Goal: Information Seeking & Learning: Learn about a topic

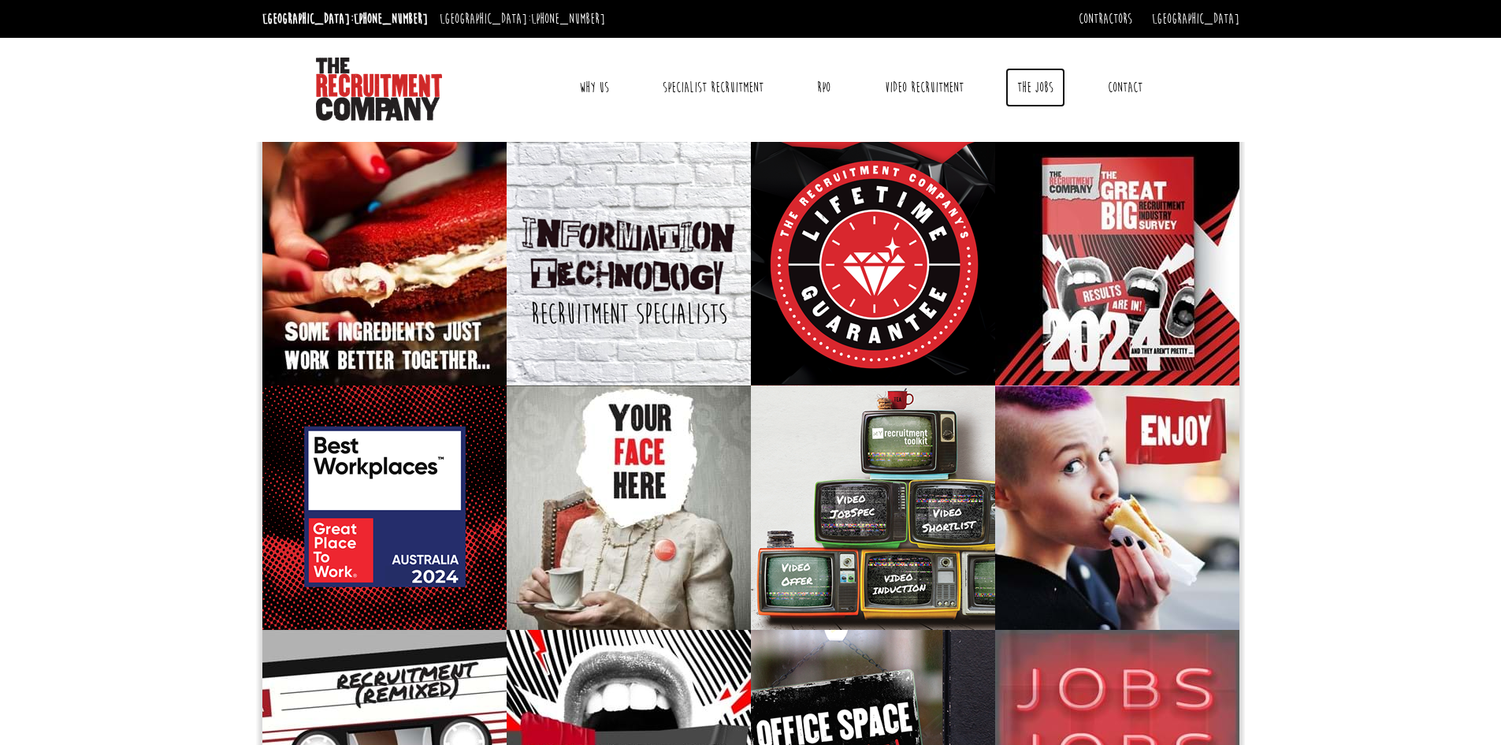
click at [1034, 87] on link "The Jobs" at bounding box center [1035, 87] width 60 height 39
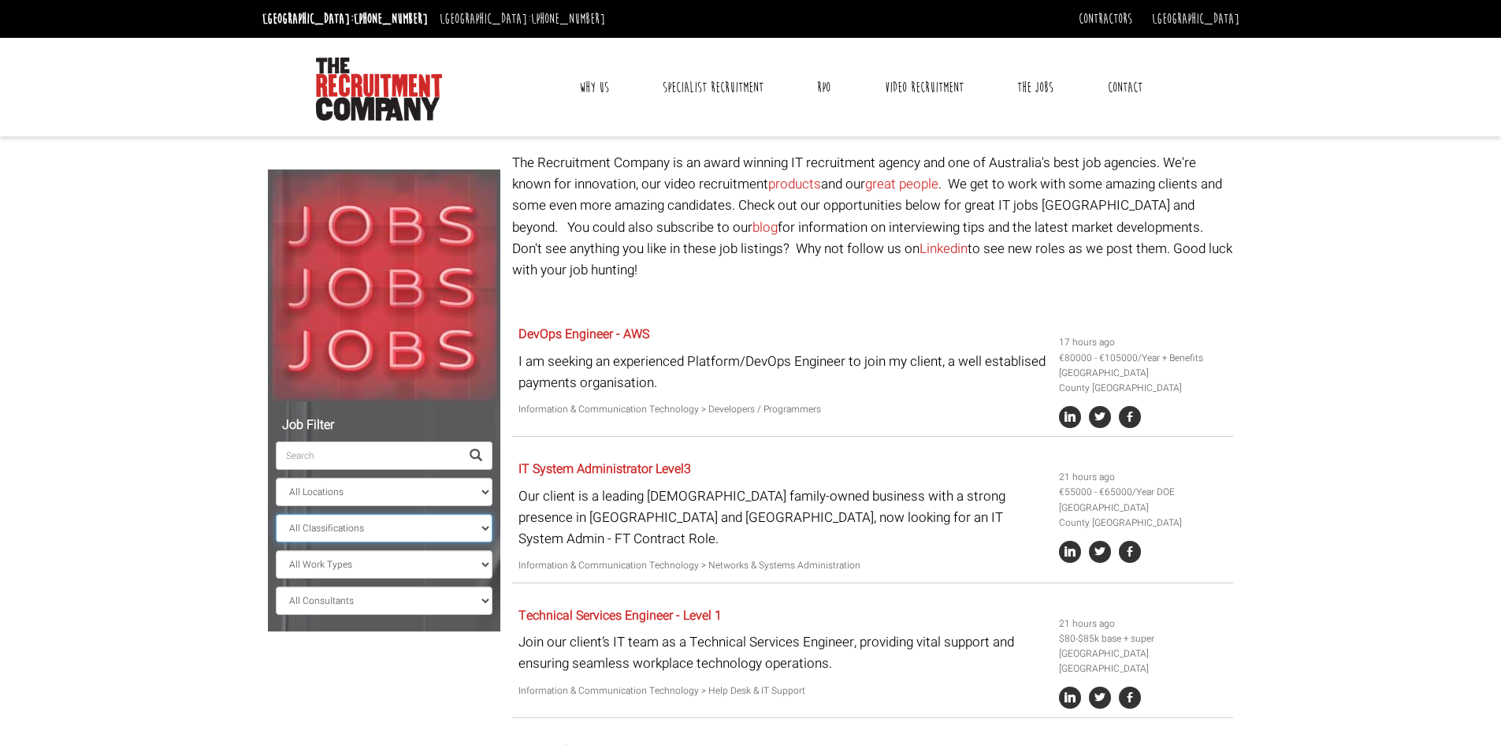
click at [408, 522] on select "All Classifications Banking & Financial Services Information & Communication Te…" at bounding box center [384, 528] width 217 height 28
select select "Community Services & Development"
click at [276, 514] on select "All Classifications Banking & Financial Services Information & Communication Te…" at bounding box center [384, 528] width 217 height 28
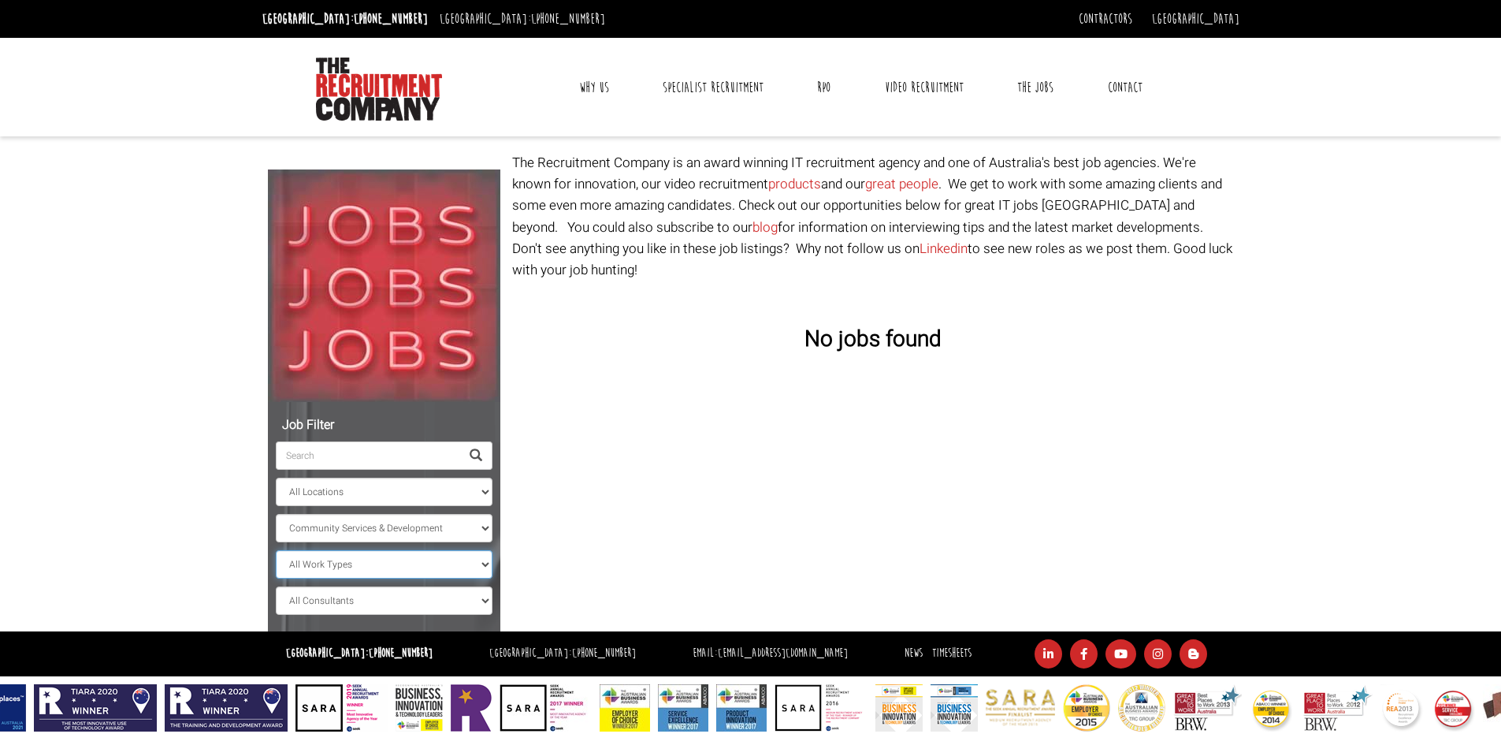
click at [367, 561] on select "All Work Types Full Time Part Time Casual Contract / Temp" at bounding box center [384, 564] width 217 height 28
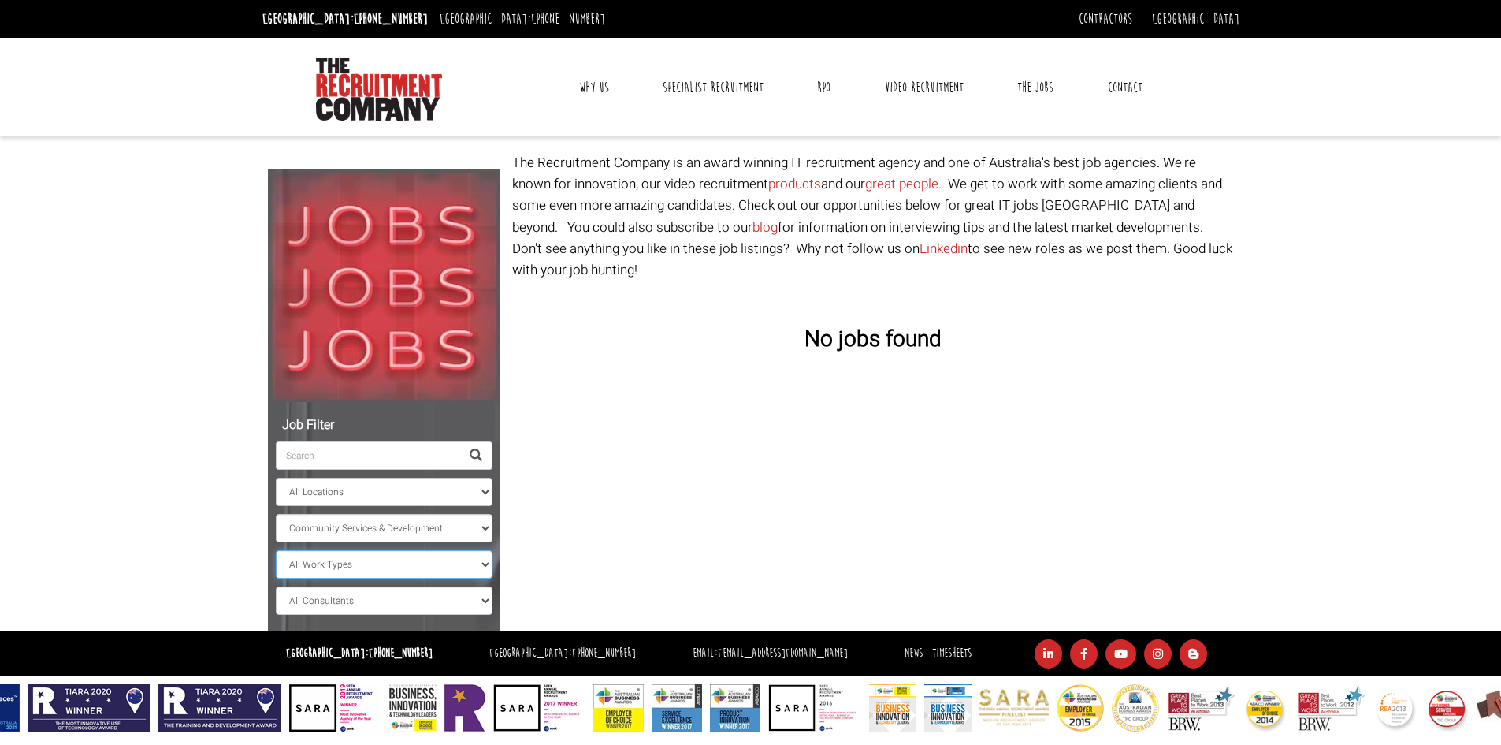
select select "Full Time"
click at [276, 550] on select "All Work Types Full Time Part Time Casual Contract / Temp" at bounding box center [384, 564] width 217 height 28
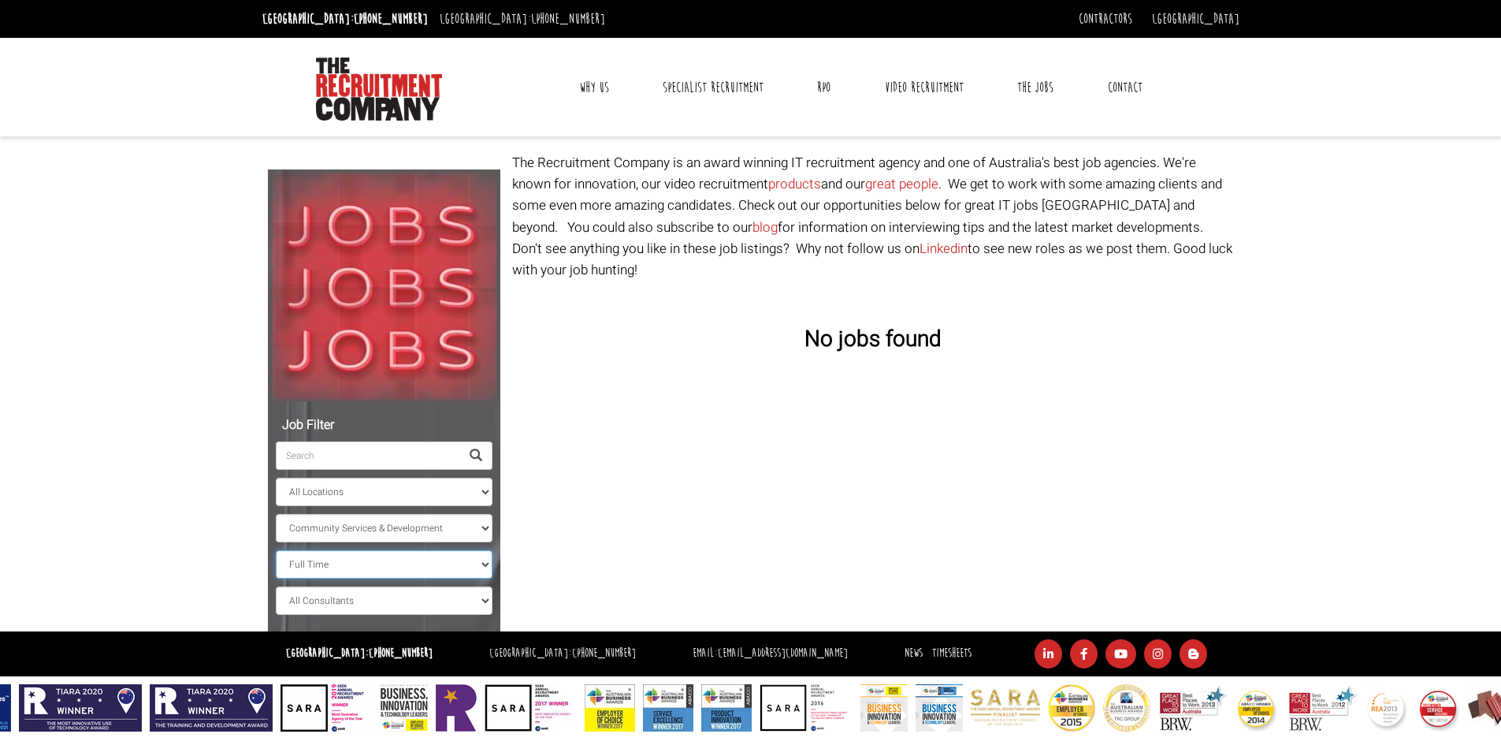
click at [362, 556] on select "All Work Types Full Time Part Time Casual Contract / Temp" at bounding box center [384, 564] width 217 height 28
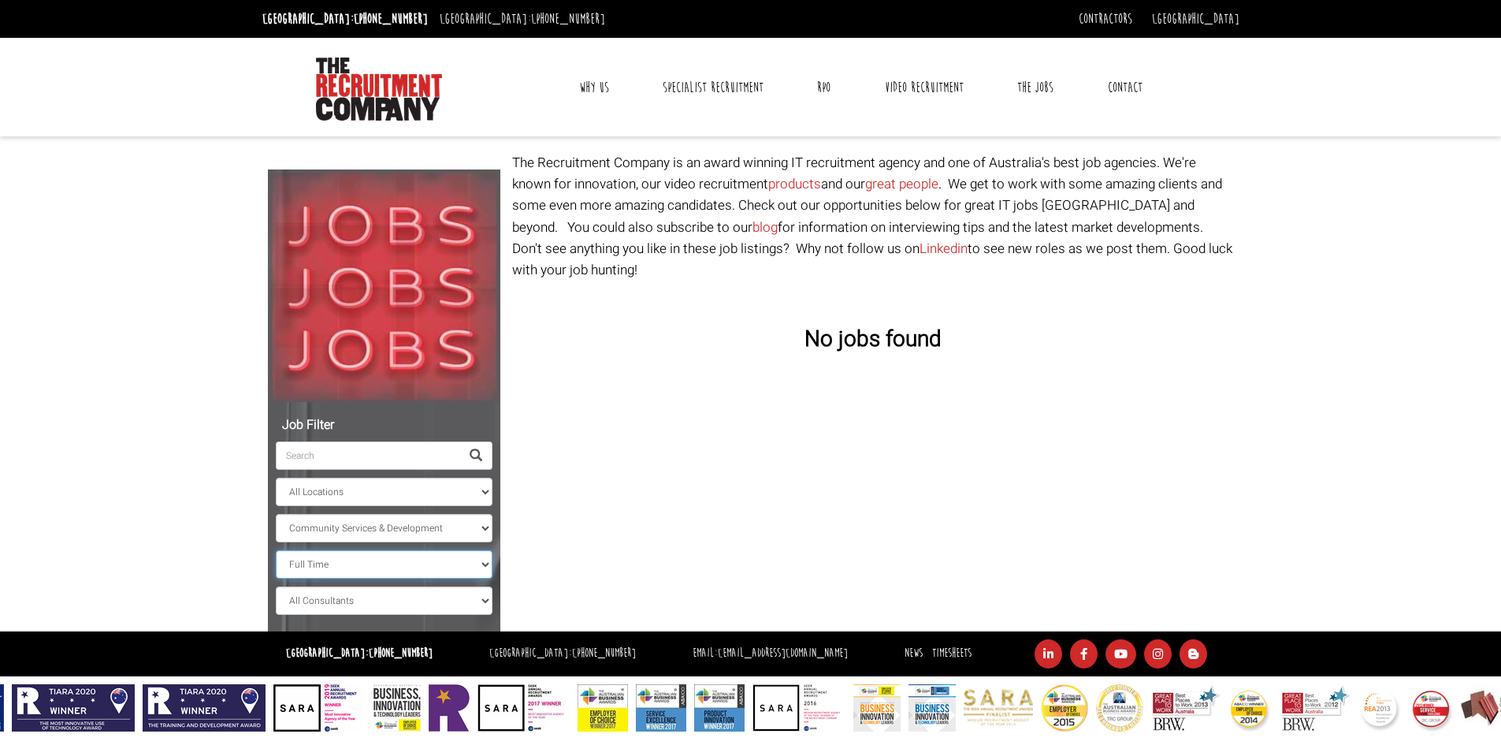
click at [362, 556] on select "All Work Types Full Time Part Time Casual Contract / Temp" at bounding box center [384, 564] width 217 height 28
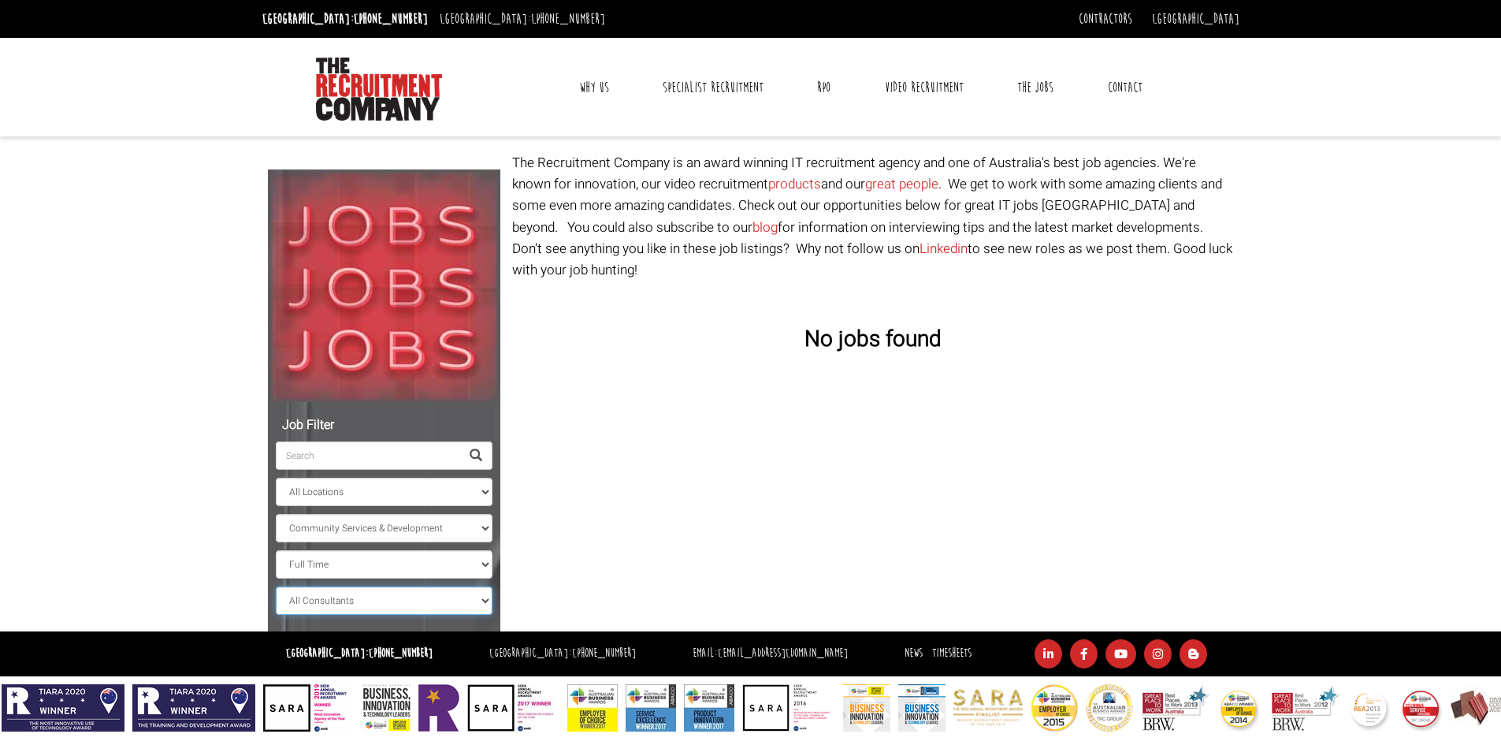
click at [361, 600] on select "All Consultants [PERSON_NAME] - Infrastructure, Cloud & DevOps, Contract [PERSO…" at bounding box center [384, 600] width 217 height 28
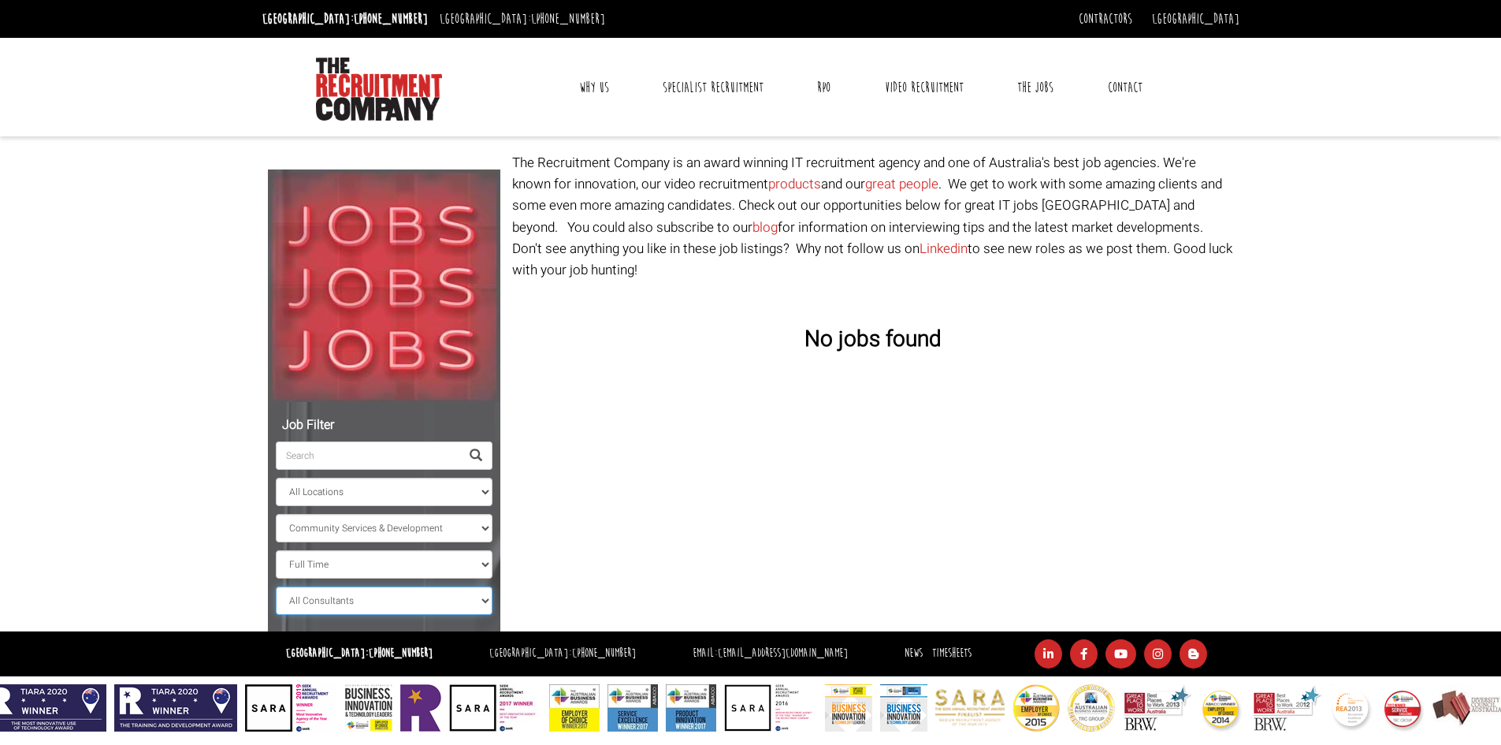
click at [361, 600] on select "All Consultants [PERSON_NAME] - Infrastructure, Cloud & DevOps, Contract [PERSO…" at bounding box center [384, 600] width 217 height 28
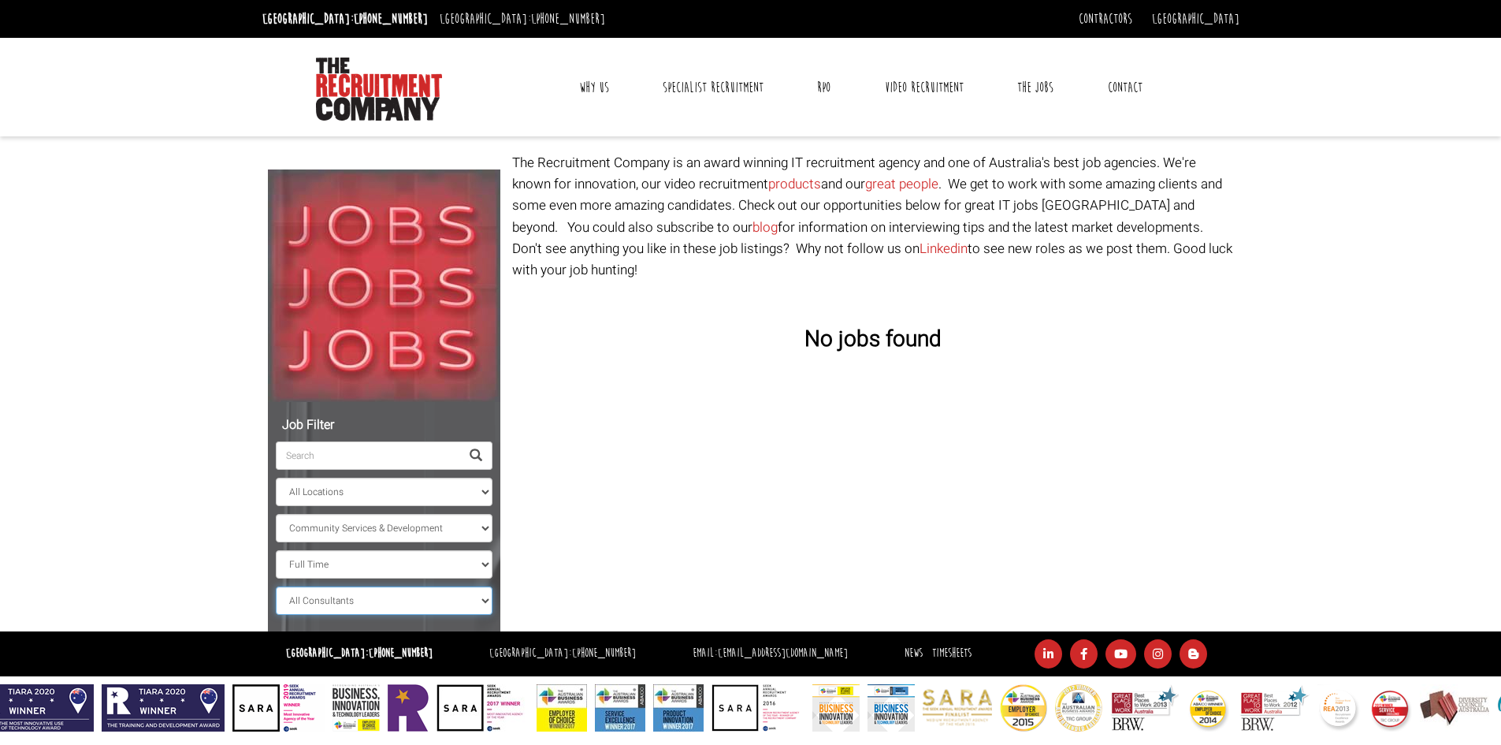
scroll to position [2, 0]
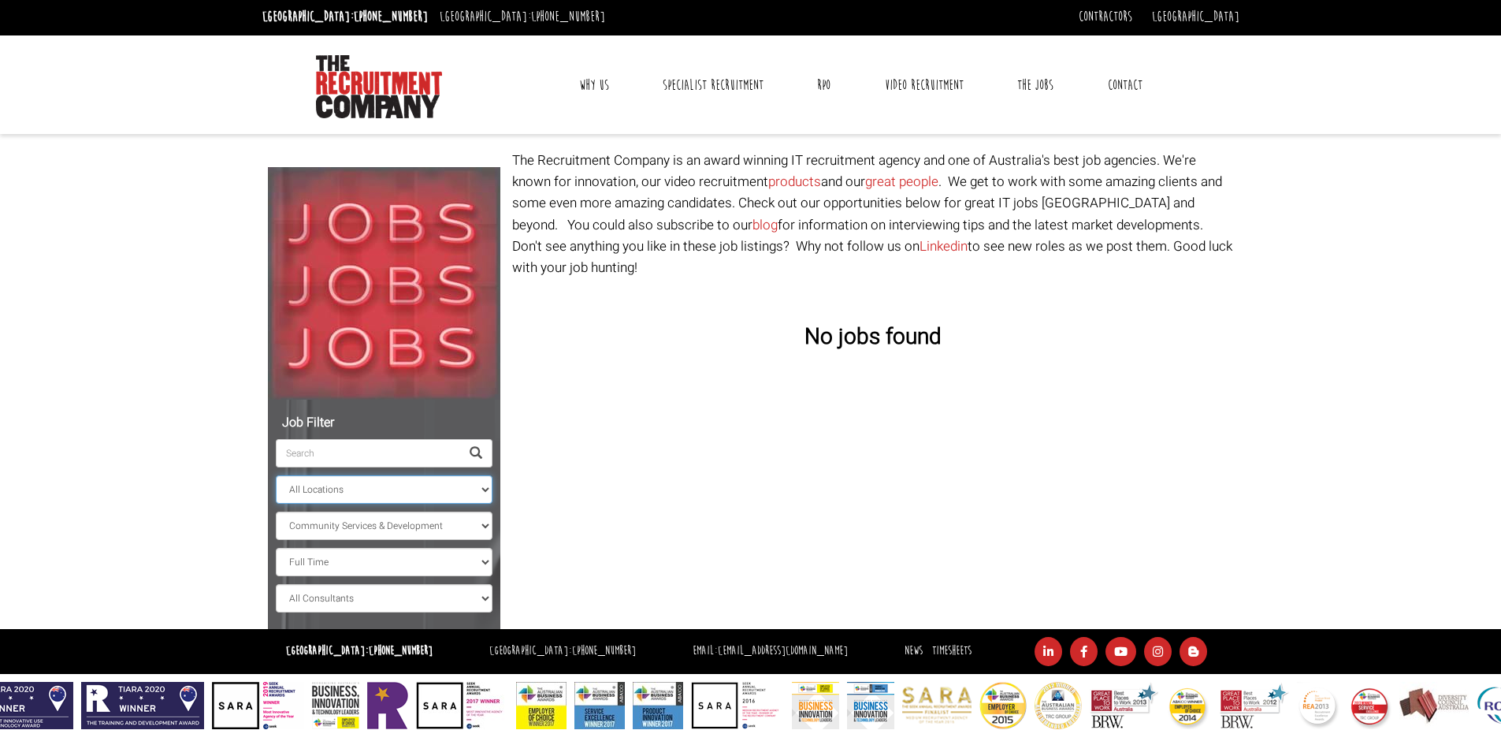
click at [386, 480] on select "All Locations [GEOGRAPHIC_DATA] [GEOGRAPHIC_DATA] [GEOGRAPHIC_DATA] [GEOGRAPHIC…" at bounding box center [384, 489] width 217 height 28
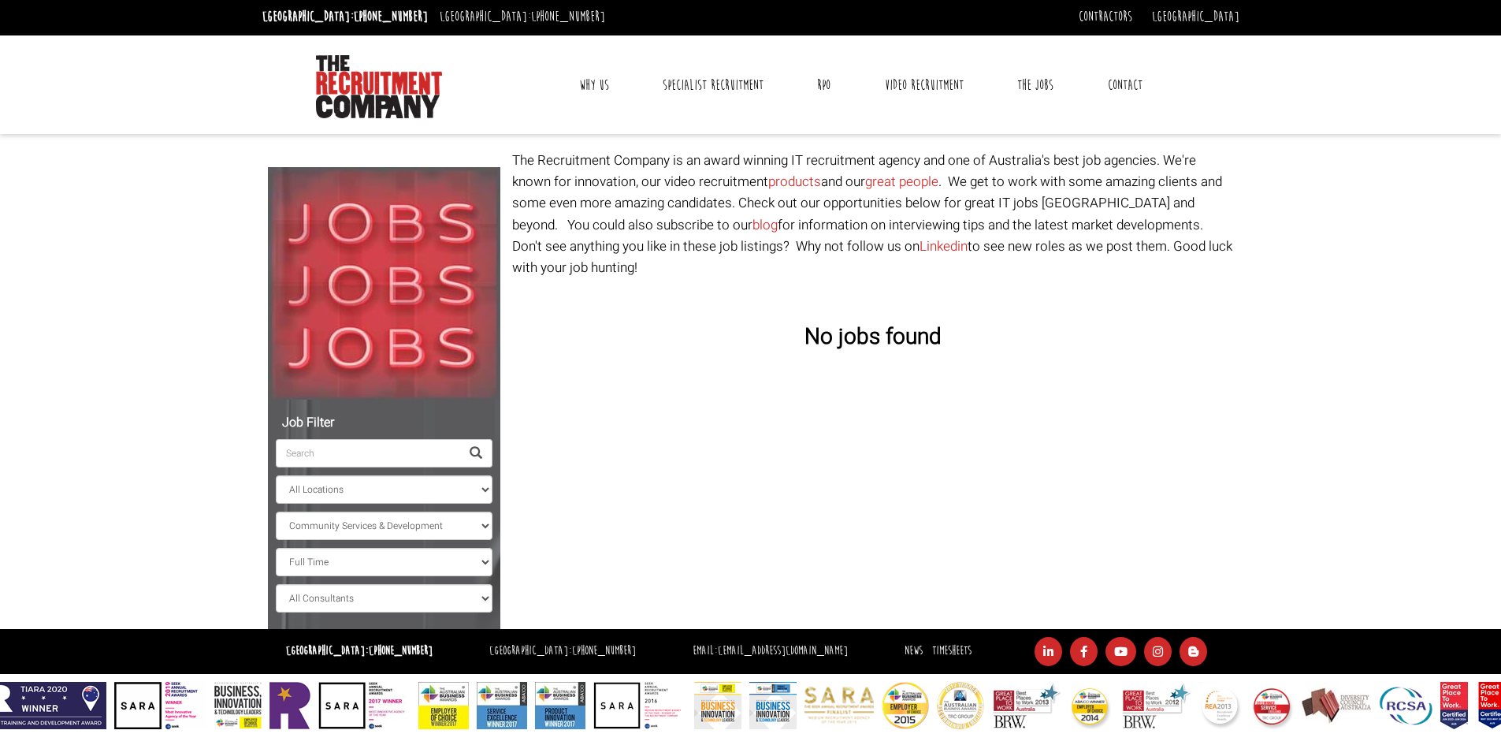
click at [1305, 494] on body "[GEOGRAPHIC_DATA]: [PHONE_NUMBER] [GEOGRAPHIC_DATA]: [PHONE_NUMBER] Contractors…" at bounding box center [750, 363] width 1501 height 731
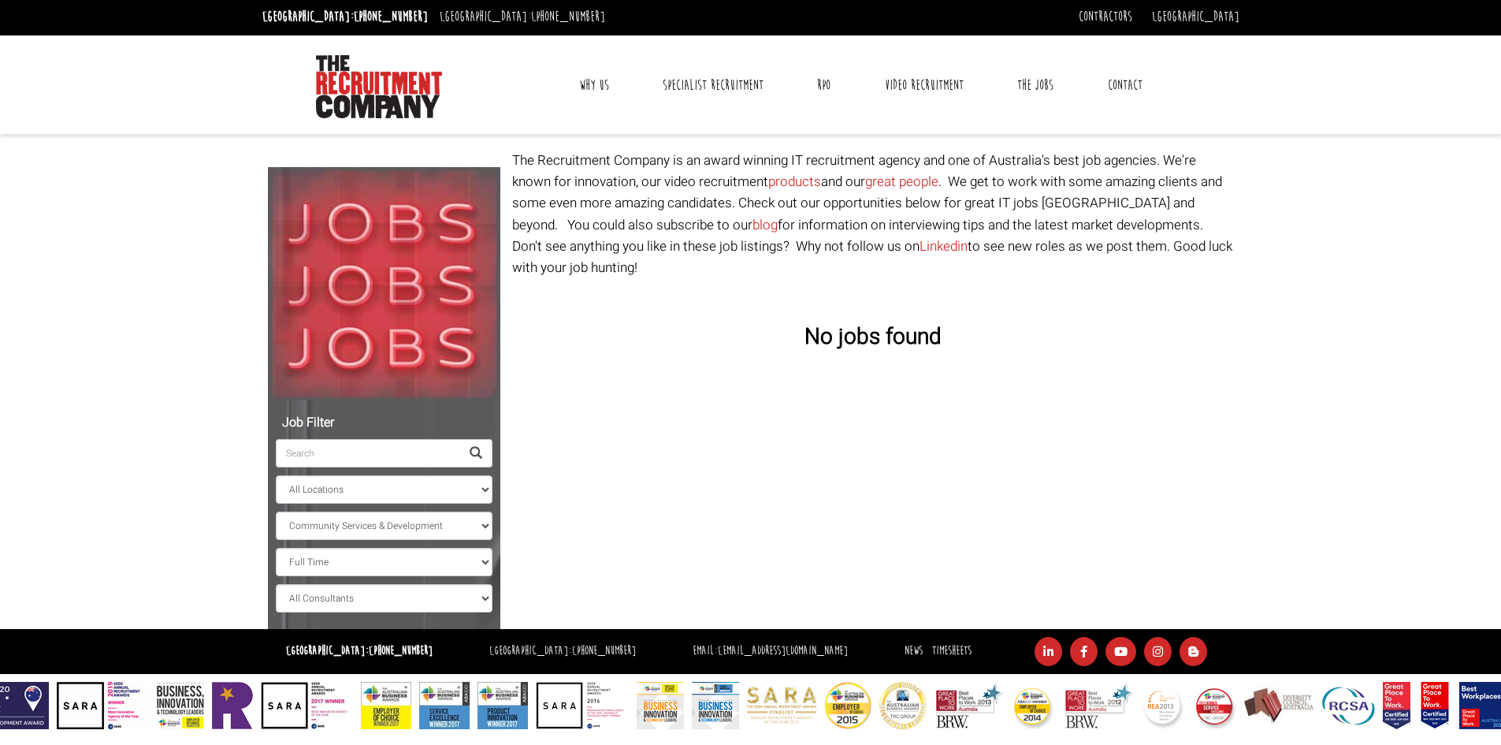
click at [343, 444] on input "search" at bounding box center [368, 453] width 184 height 28
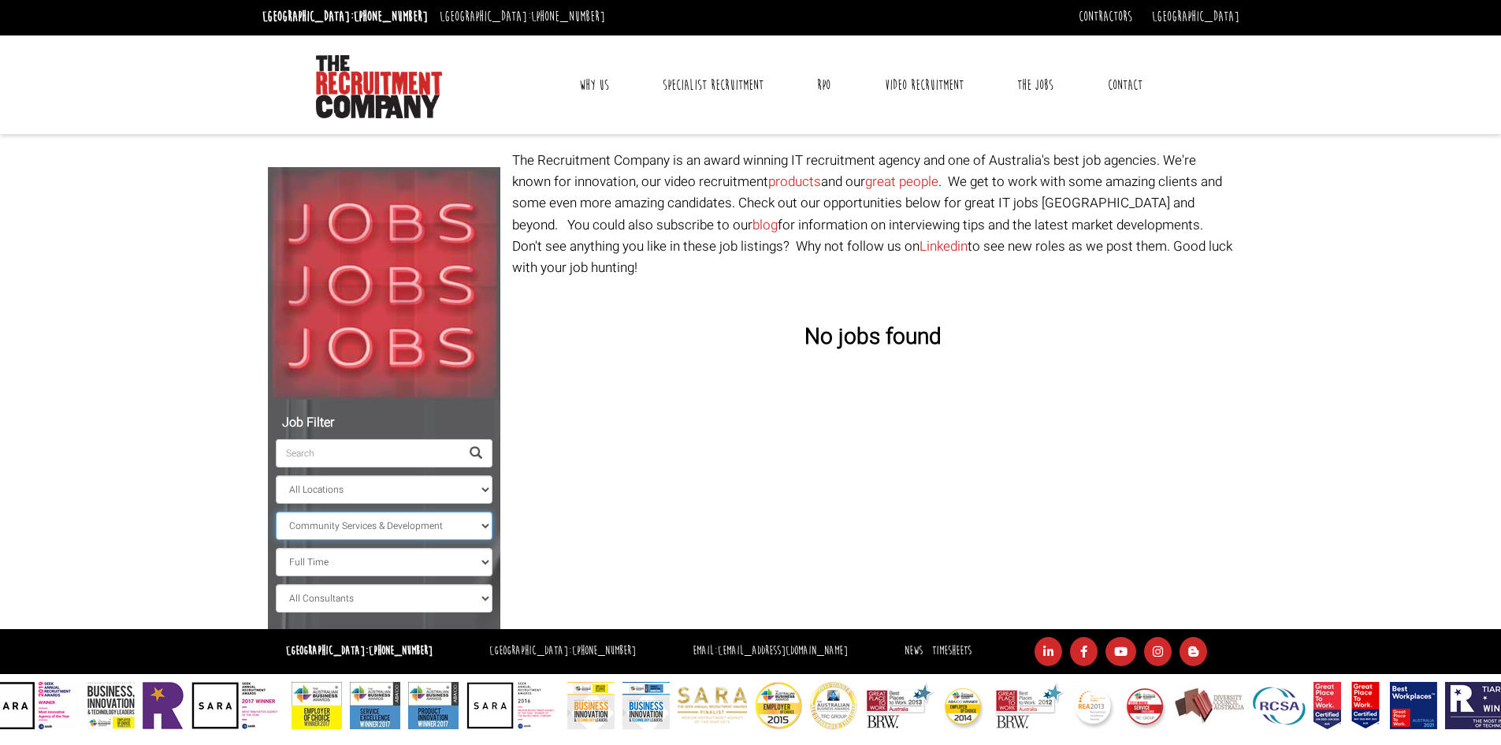
click at [483, 518] on select "All Classifications Banking & Financial Services Information & Communication Te…" at bounding box center [384, 525] width 217 height 28
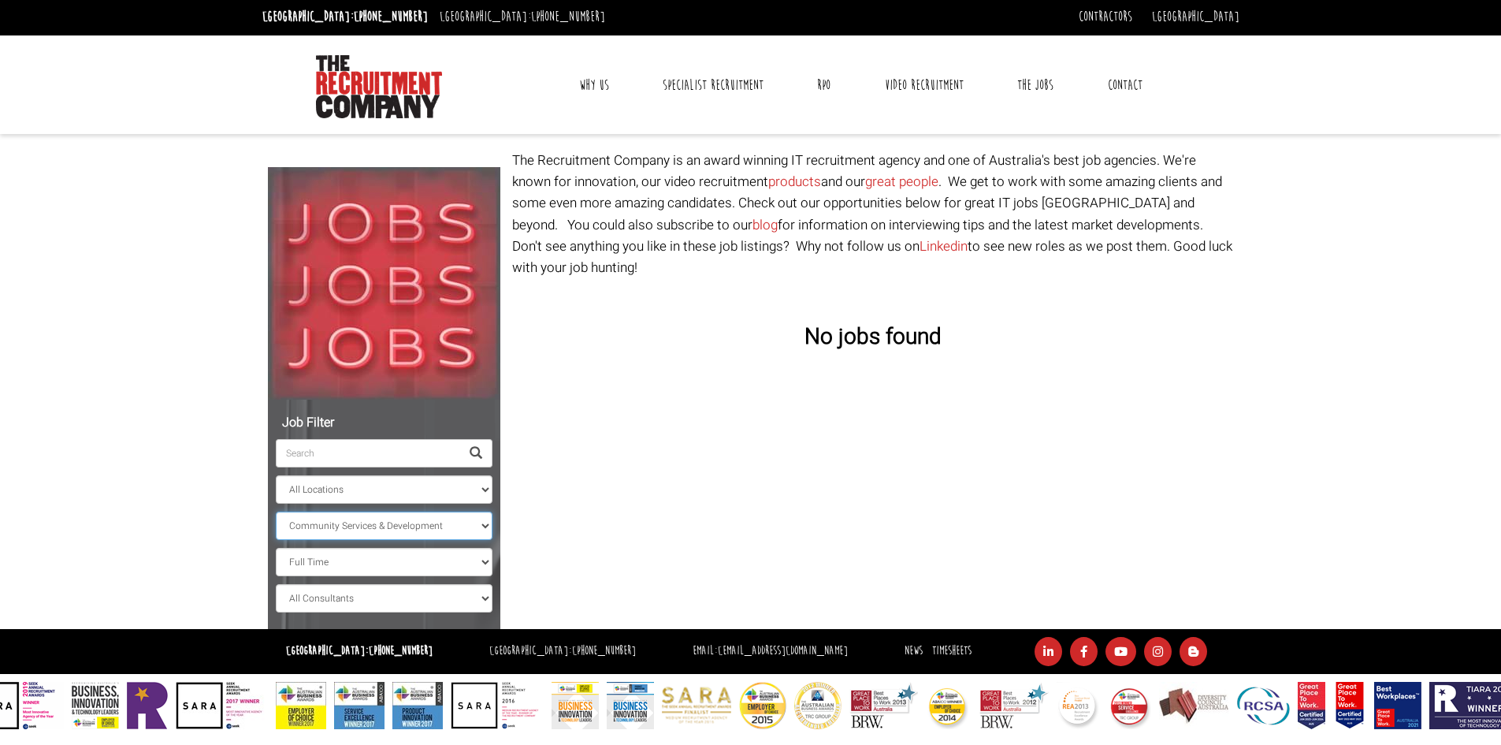
select select
click at [276, 511] on select "All Classifications Banking & Financial Services Information & Communication Te…" at bounding box center [384, 525] width 217 height 28
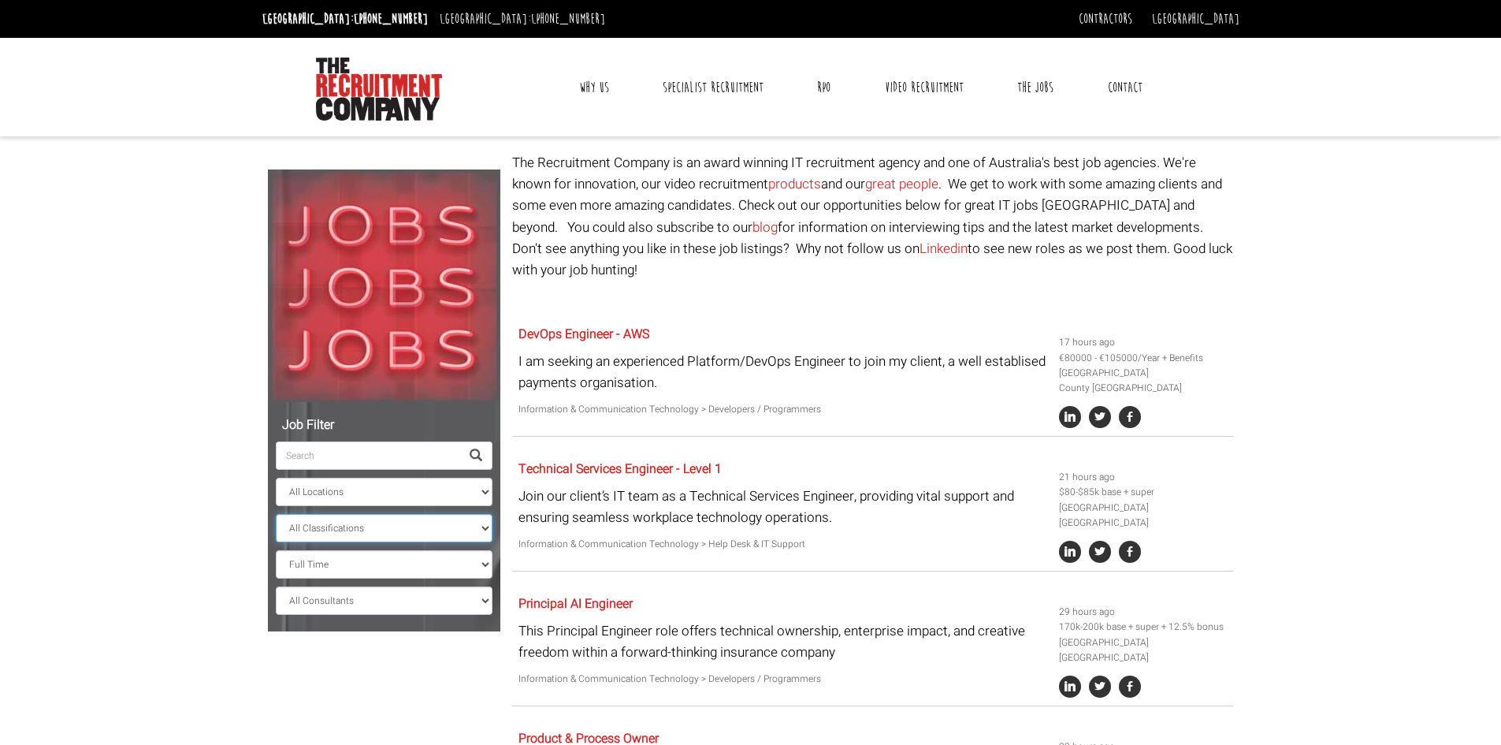
scroll to position [2, 0]
